Goal: Task Accomplishment & Management: Manage account settings

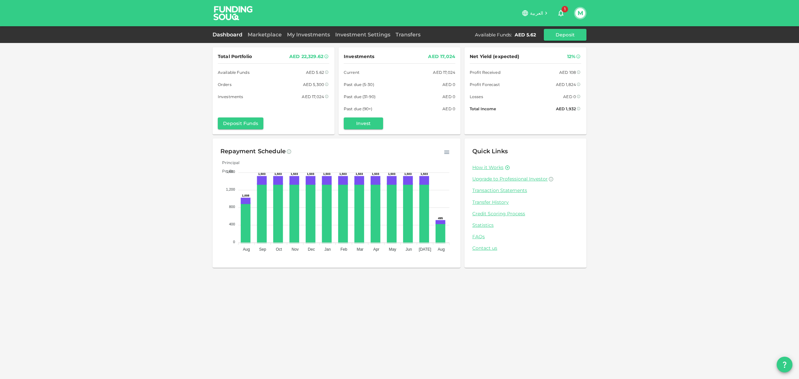
click at [559, 10] on icon "button" at bounding box center [561, 13] width 8 height 8
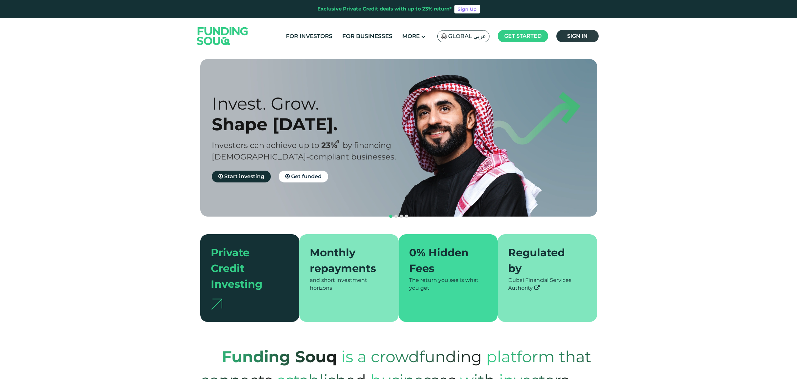
click at [582, 38] on span "Sign in" at bounding box center [577, 36] width 20 height 6
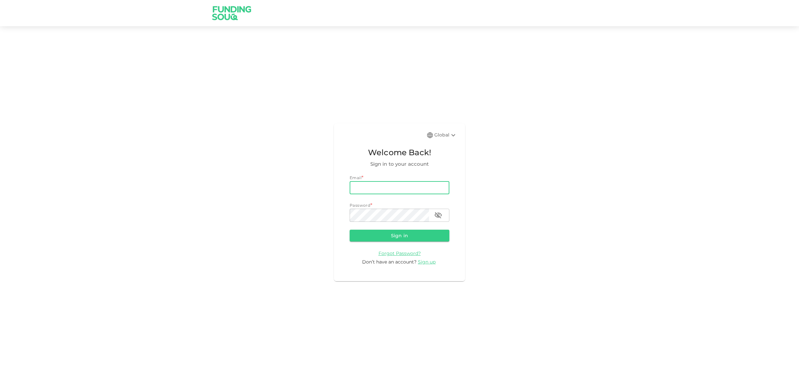
click at [383, 185] on input "email" at bounding box center [400, 187] width 100 height 13
type input "[EMAIL_ADDRESS][DOMAIN_NAME]"
click at [386, 237] on button "Sign in" at bounding box center [400, 236] width 100 height 12
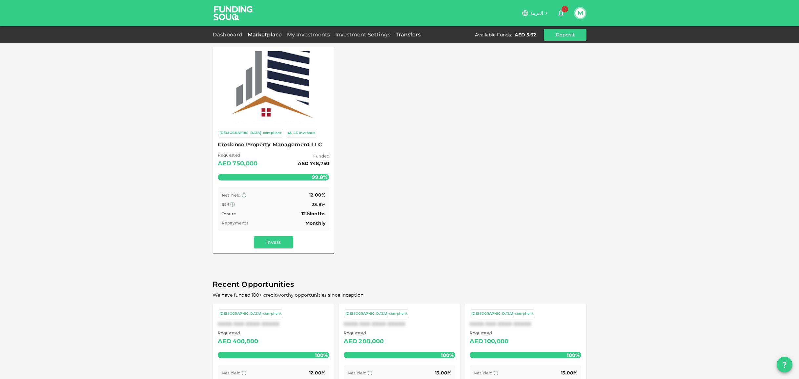
drag, startPoint x: 411, startPoint y: 35, endPoint x: 408, endPoint y: 42, distance: 7.4
click at [411, 35] on link "Transfers" at bounding box center [408, 34] width 30 height 6
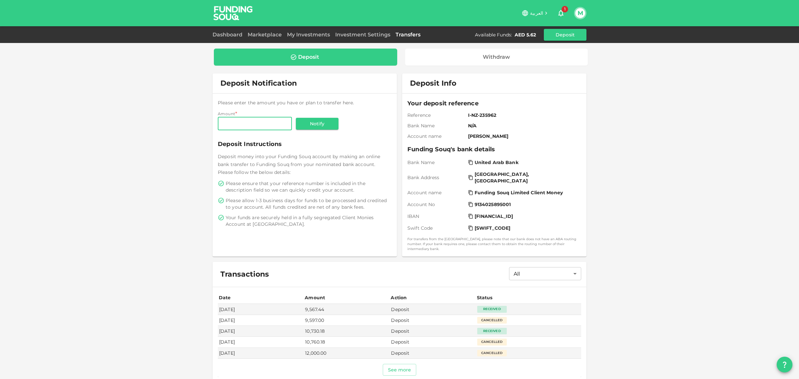
scroll to position [23, 0]
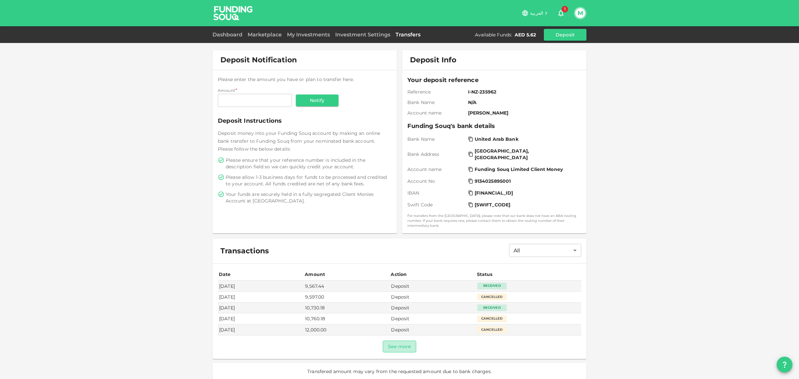
drag, startPoint x: 406, startPoint y: 341, endPoint x: 395, endPoint y: 337, distance: 12.1
click at [406, 341] on button "See more" at bounding box center [400, 346] width 34 height 12
